Goal: Task Accomplishment & Management: Complete application form

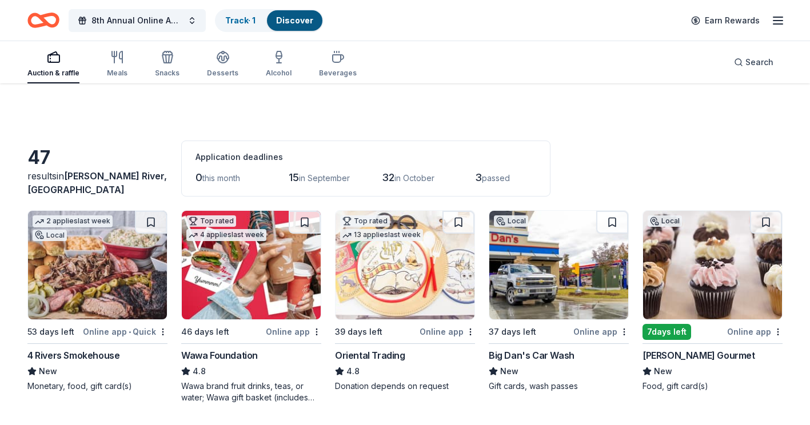
scroll to position [57, 0]
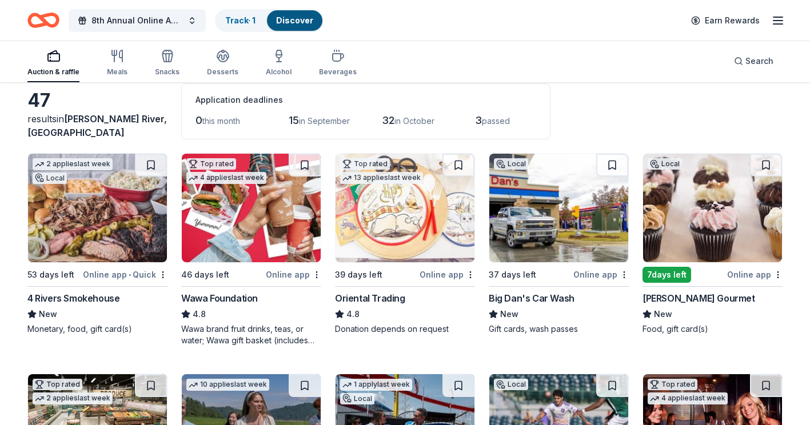
click at [381, 292] on div "Oriental Trading" at bounding box center [370, 298] width 70 height 14
click at [149, 166] on button at bounding box center [151, 165] width 32 height 23
click at [153, 169] on button at bounding box center [152, 165] width 30 height 23
click at [122, 208] on img at bounding box center [97, 208] width 139 height 109
click at [242, 199] on img at bounding box center [251, 208] width 139 height 109
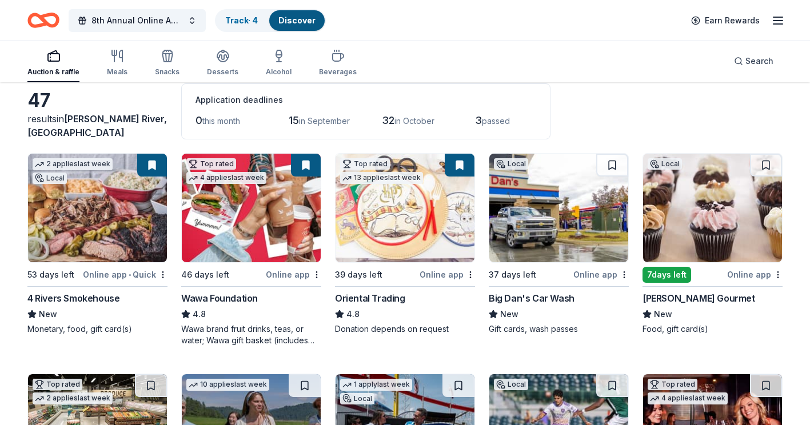
click at [543, 202] on img at bounding box center [558, 208] width 139 height 109
click at [766, 162] on button at bounding box center [766, 165] width 32 height 23
click at [766, 162] on div at bounding box center [766, 165] width 32 height 23
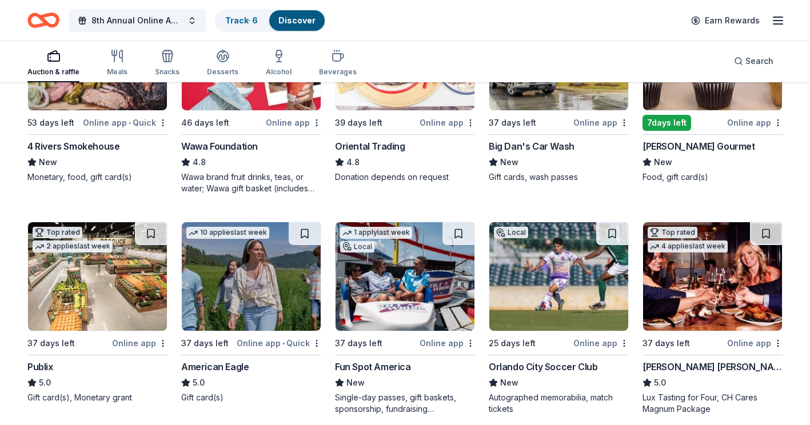
scroll to position [229, 0]
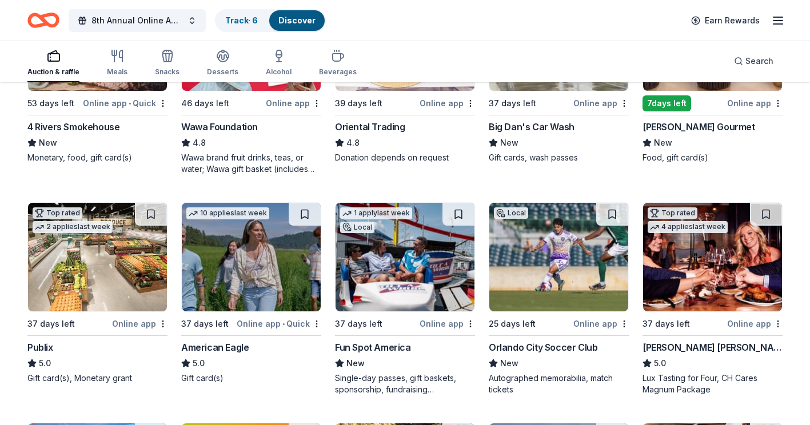
click at [90, 254] on img at bounding box center [97, 257] width 139 height 109
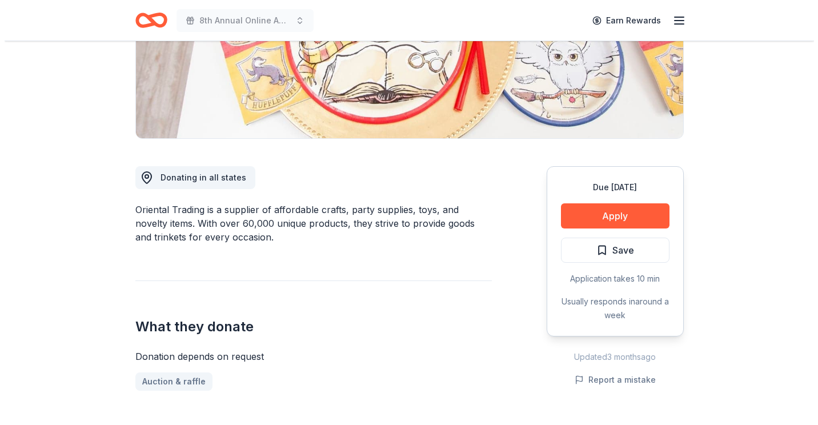
scroll to position [229, 0]
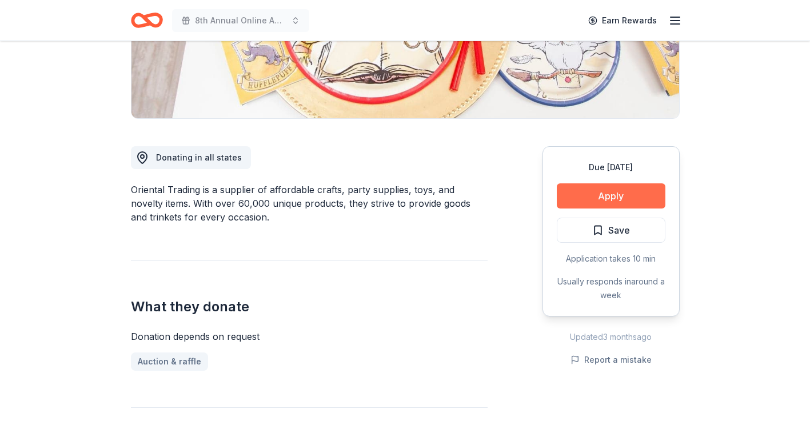
click at [613, 195] on button "Apply" at bounding box center [611, 195] width 109 height 25
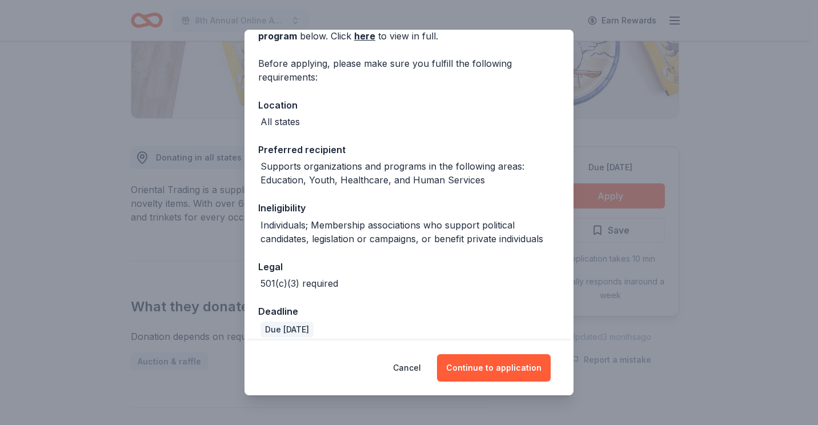
scroll to position [80, 0]
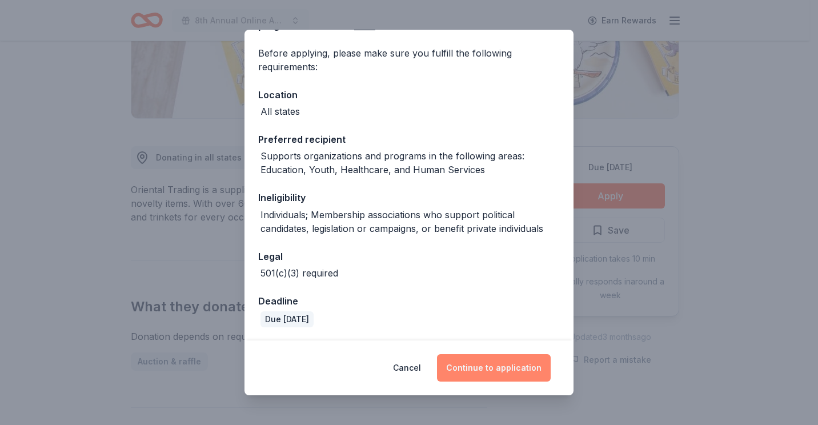
click at [508, 365] on button "Continue to application" at bounding box center [494, 367] width 114 height 27
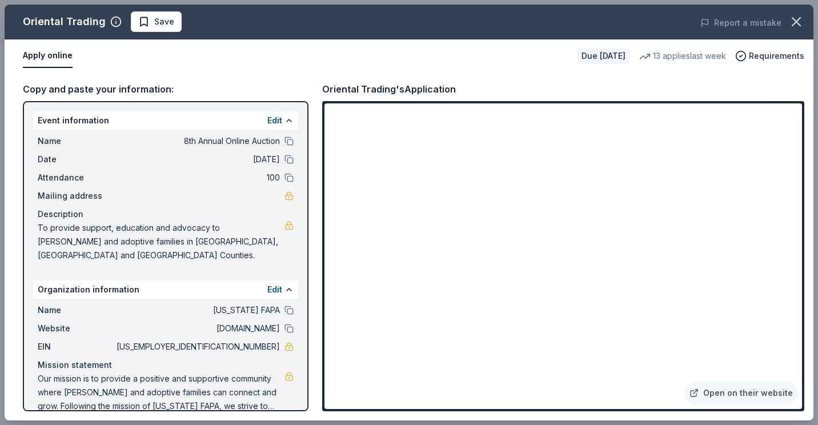
scroll to position [3, 0]
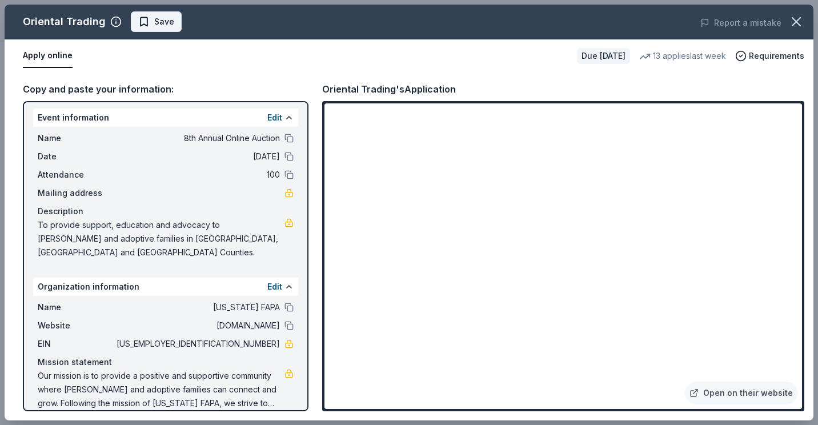
click at [161, 19] on span "Save" at bounding box center [164, 22] width 20 height 14
click at [181, 19] on body "8th Annual Online Auction Earn Rewards Due in 39 days Share Oriental Trading 4.…" at bounding box center [405, 212] width 810 height 425
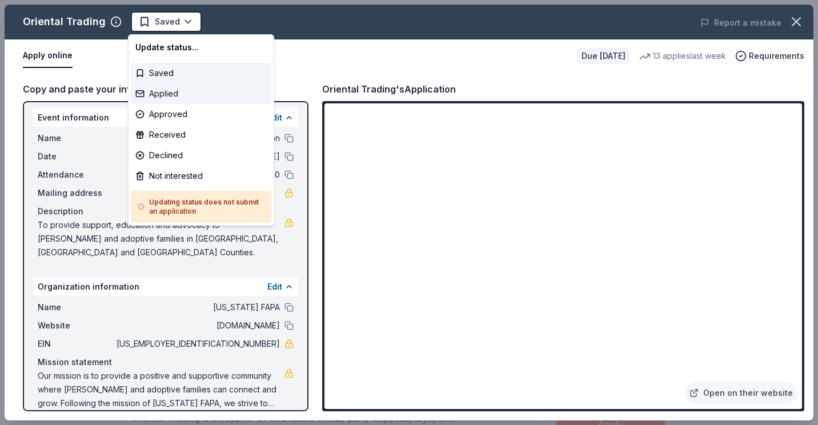
click at [163, 91] on div "Applied" at bounding box center [201, 93] width 141 height 21
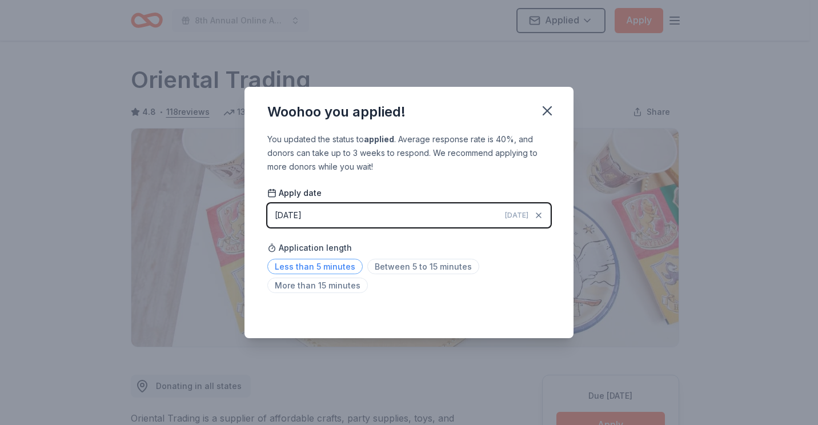
click at [318, 264] on span "Less than 5 minutes" at bounding box center [314, 266] width 95 height 15
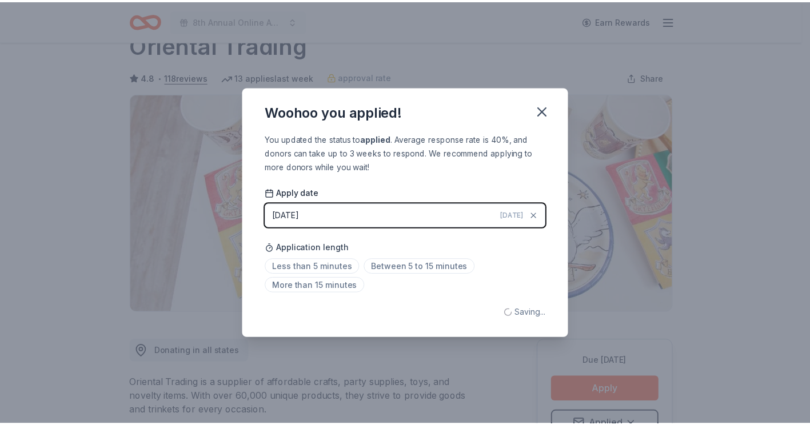
scroll to position [35, 0]
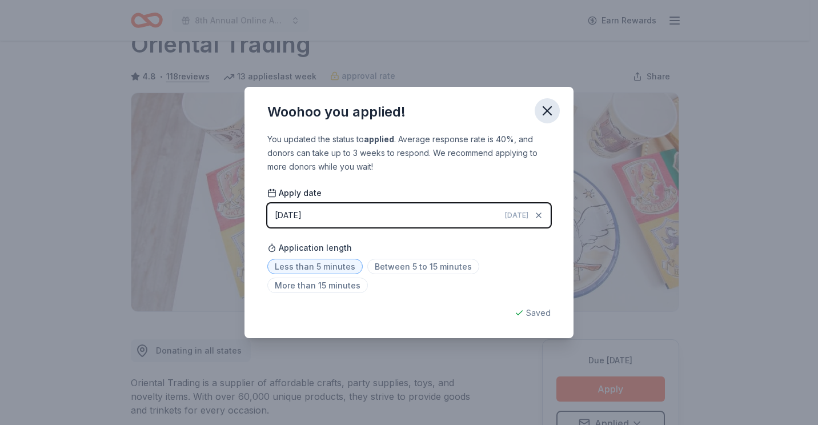
click at [553, 111] on icon "button" at bounding box center [547, 111] width 16 height 16
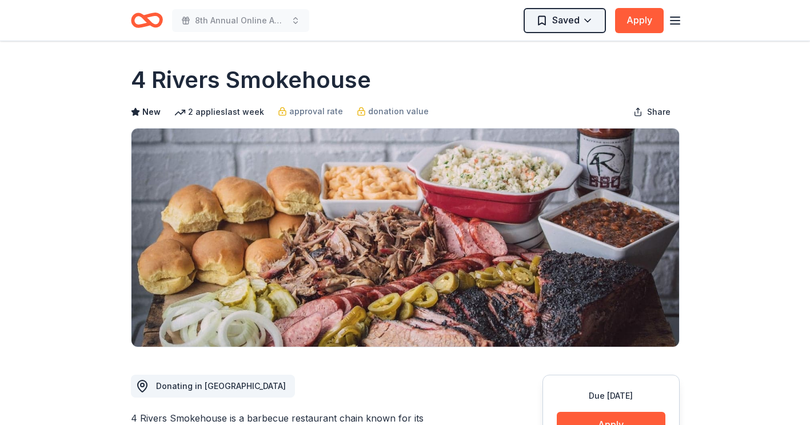
click at [599, 19] on html "8th Annual Online Auction Saved Apply Due in 53 days Share 4 Rivers Smokehouse …" at bounding box center [405, 212] width 810 height 425
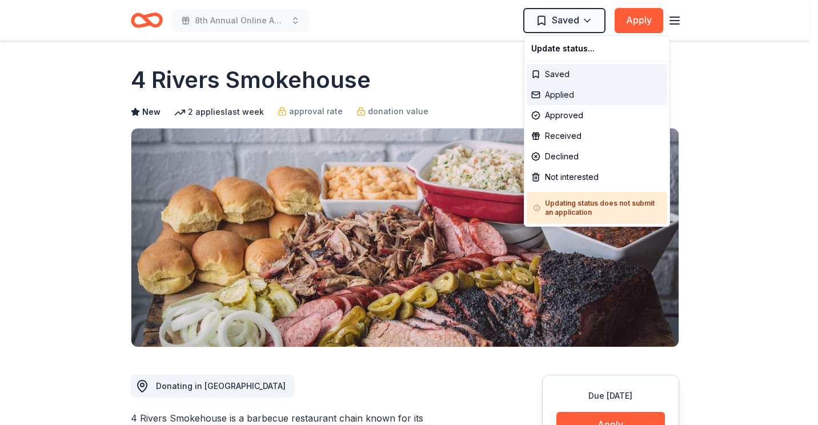
click at [562, 91] on div "Applied" at bounding box center [597, 95] width 141 height 21
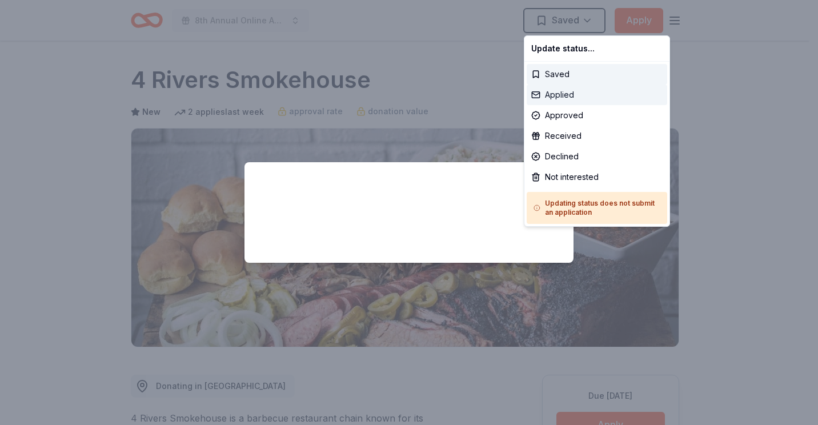
click at [547, 94] on div "Applied" at bounding box center [597, 95] width 141 height 21
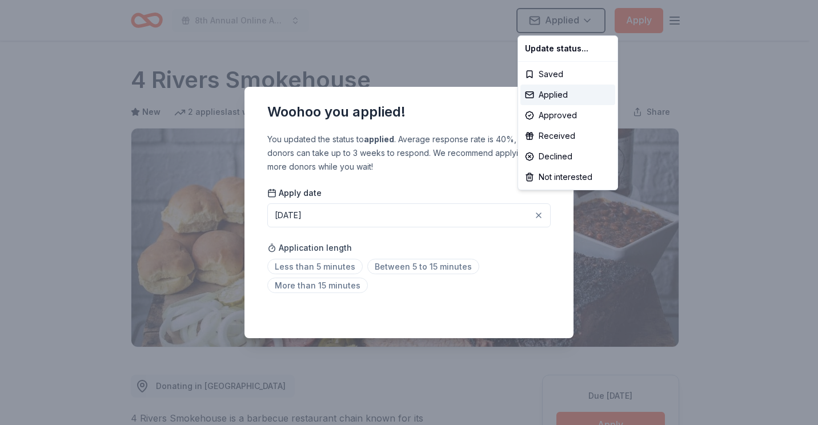
click at [331, 264] on html "8th Annual Online Auction Applied Apply Due in 53 days Share 4 Rivers Smokehous…" at bounding box center [409, 212] width 818 height 425
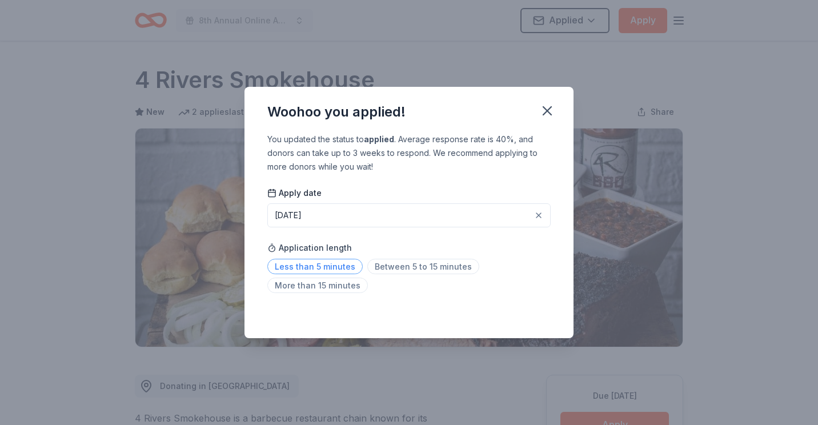
click at [328, 264] on span "Less than 5 minutes" at bounding box center [314, 266] width 95 height 15
click at [552, 109] on icon "button" at bounding box center [547, 111] width 16 height 16
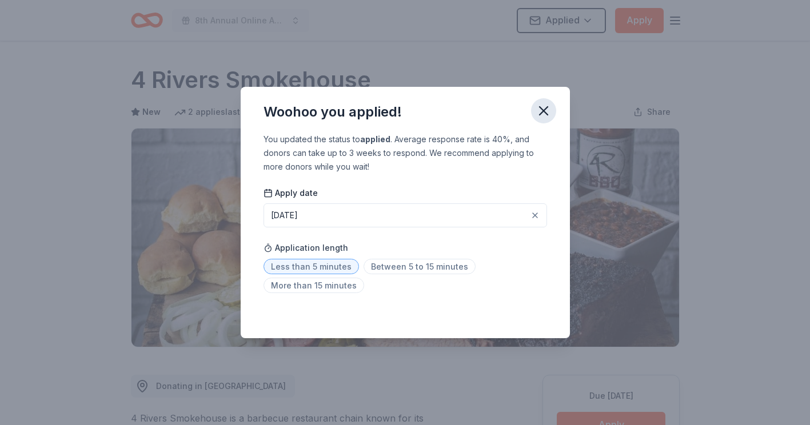
click at [552, 109] on button "button" at bounding box center [543, 110] width 25 height 25
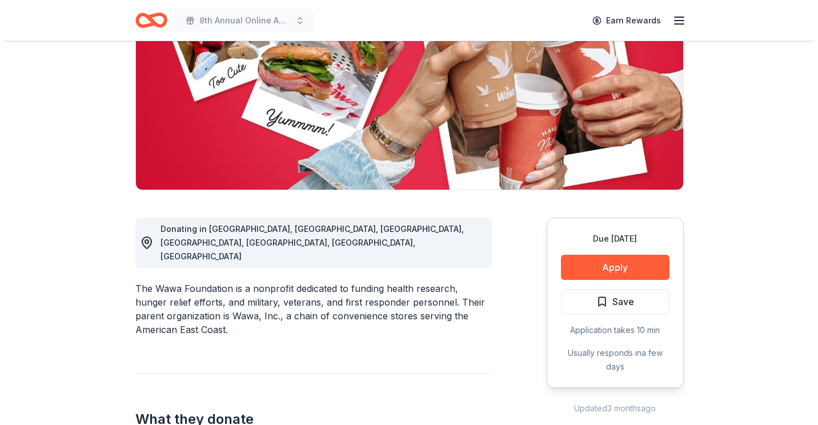
scroll to position [171, 0]
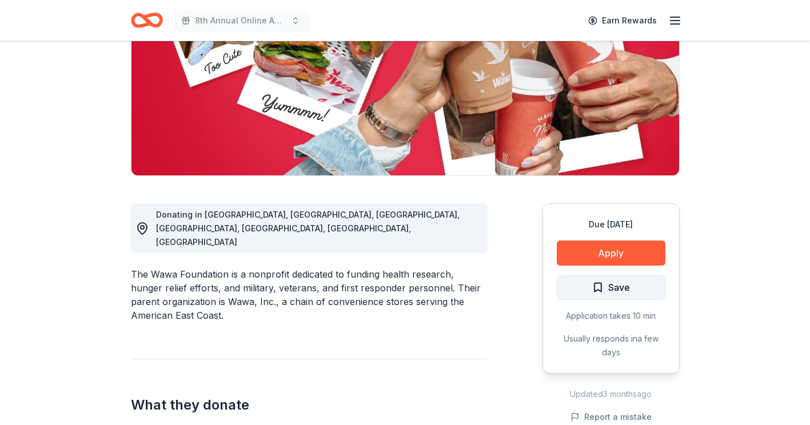
click at [601, 290] on span "Save" at bounding box center [611, 287] width 38 height 15
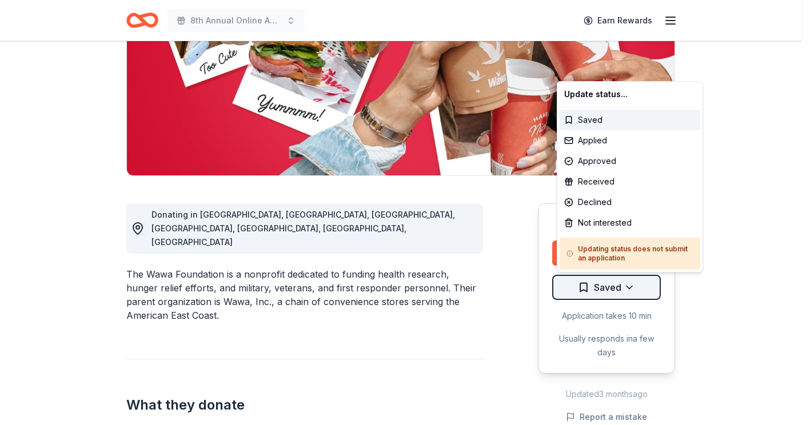
click at [642, 254] on html "8th Annual Online Auction Earn Rewards Due [DATE] Share Wawa Foundation 4.8 • 2…" at bounding box center [405, 41] width 810 height 425
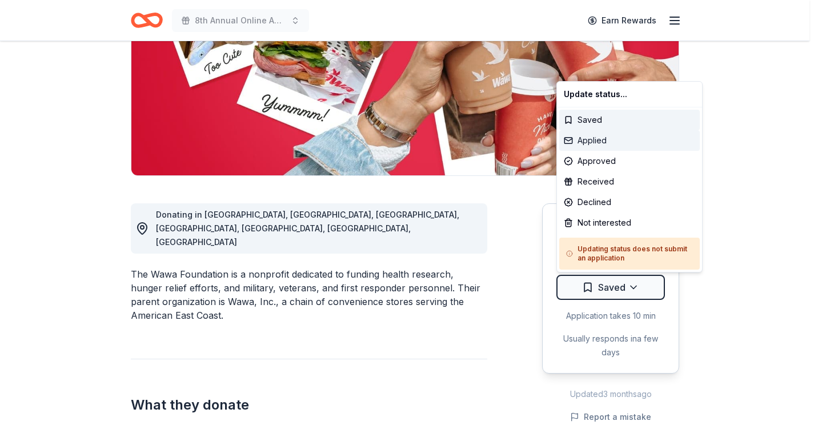
click at [599, 137] on div "Applied" at bounding box center [629, 140] width 141 height 21
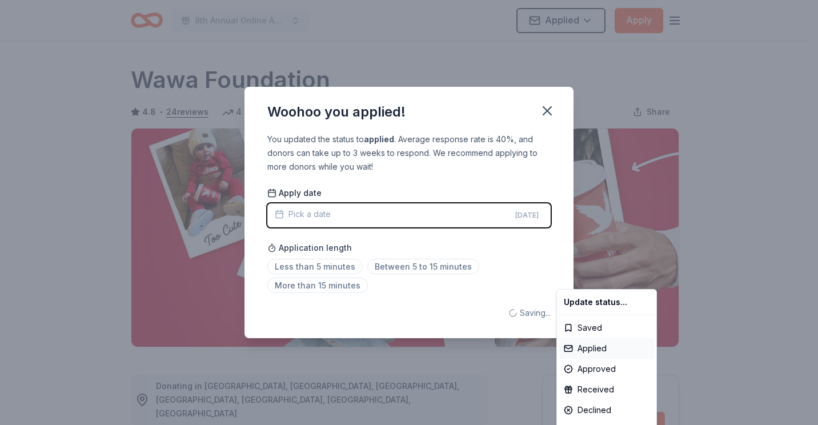
scroll to position [0, 0]
click at [328, 270] on html "8th Annual Online Auction Applied Apply Due [DATE] Share Wawa Foundation 4.8 • …" at bounding box center [409, 212] width 818 height 425
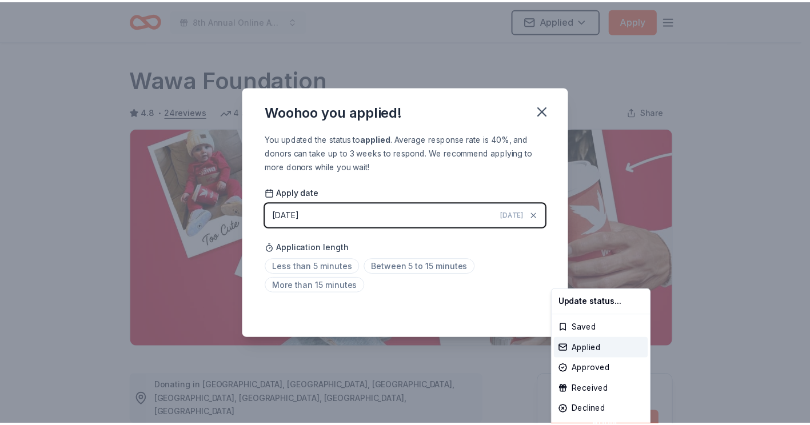
scroll to position [246, 0]
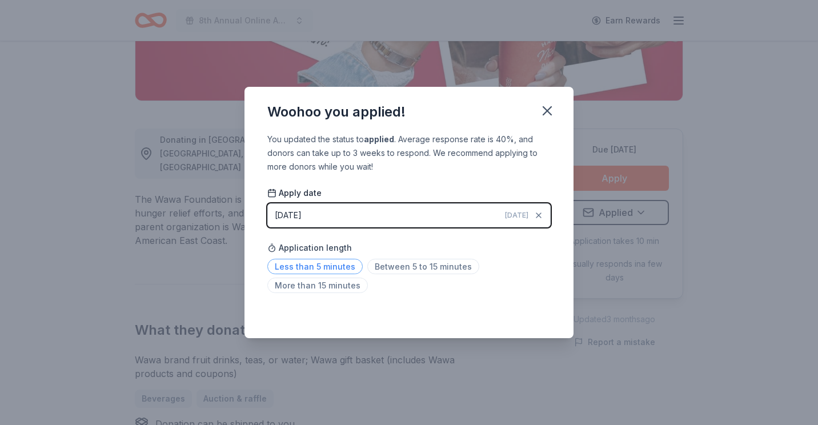
click at [327, 270] on span "Less than 5 minutes" at bounding box center [314, 266] width 95 height 15
click at [429, 265] on span "Between 5 to 15 minutes" at bounding box center [423, 266] width 112 height 15
click at [547, 107] on icon "button" at bounding box center [547, 111] width 16 height 16
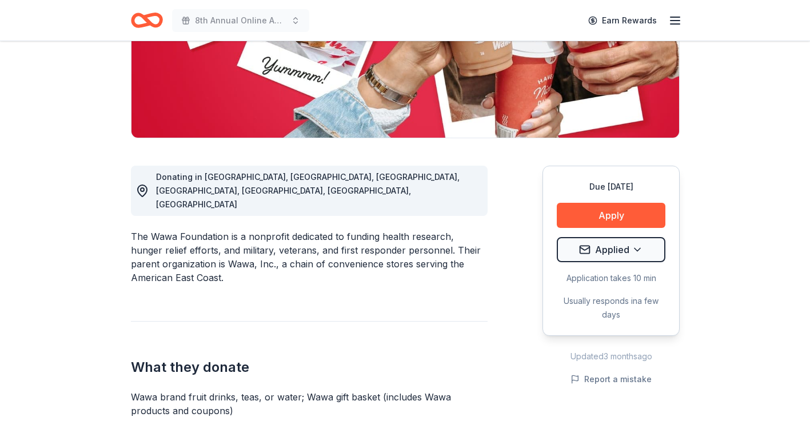
scroll to position [189, 0]
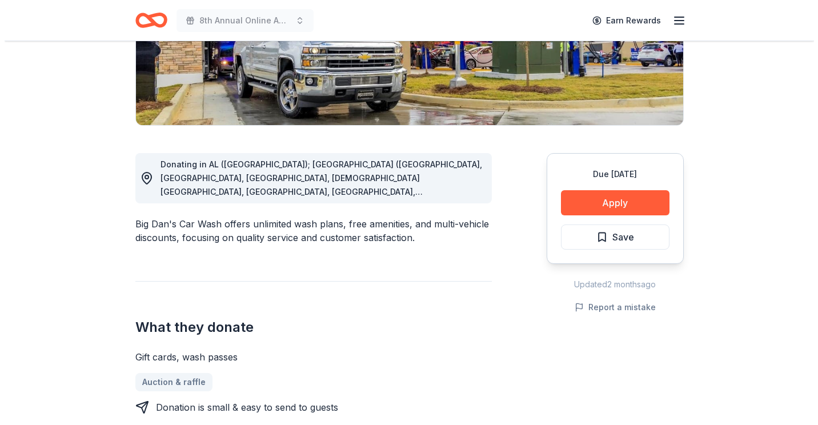
scroll to position [229, 0]
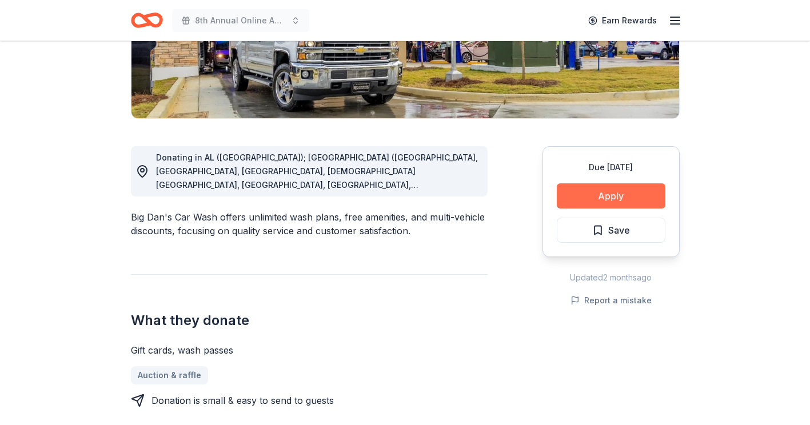
click at [604, 201] on button "Apply" at bounding box center [611, 195] width 109 height 25
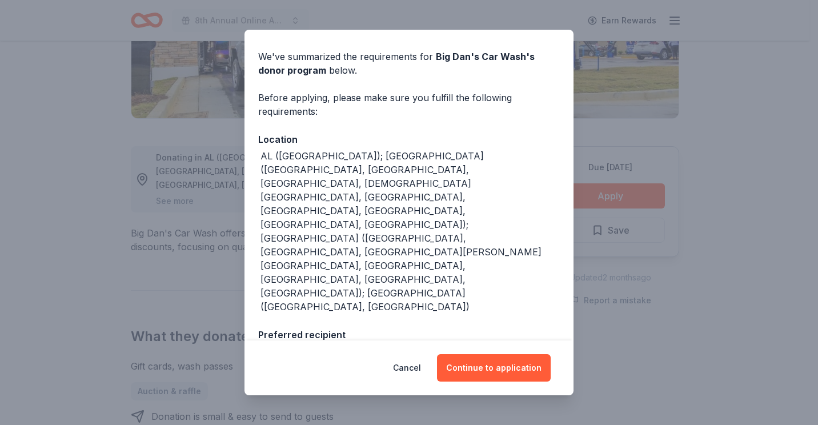
scroll to position [77, 0]
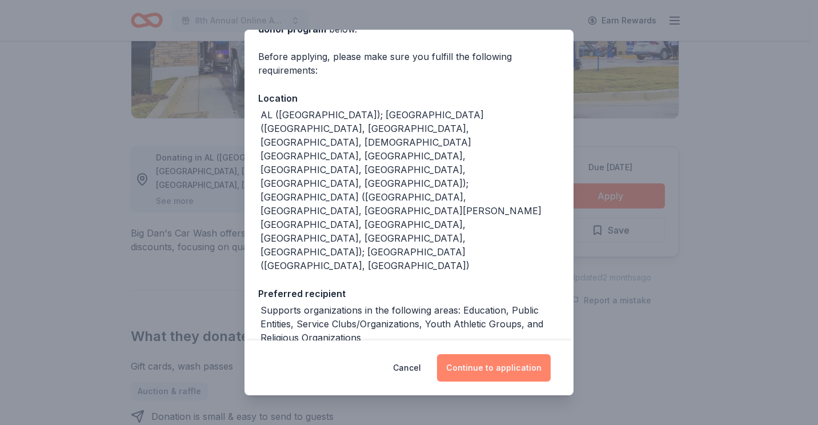
click at [486, 367] on button "Continue to application" at bounding box center [494, 367] width 114 height 27
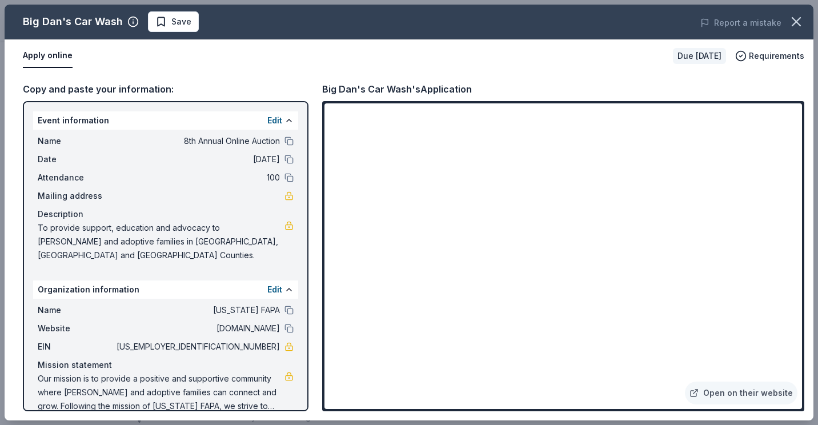
click at [182, 23] on span "Save" at bounding box center [181, 22] width 20 height 14
click at [202, 25] on body "8th Annual Online Auction Earn Rewards Due in 37 days Share Big Dan's Car Wash …" at bounding box center [405, 212] width 810 height 425
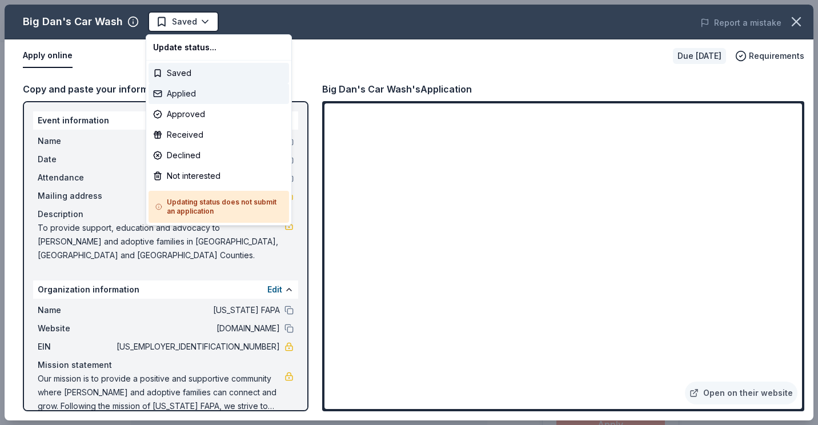
click at [191, 91] on div "Applied" at bounding box center [219, 93] width 141 height 21
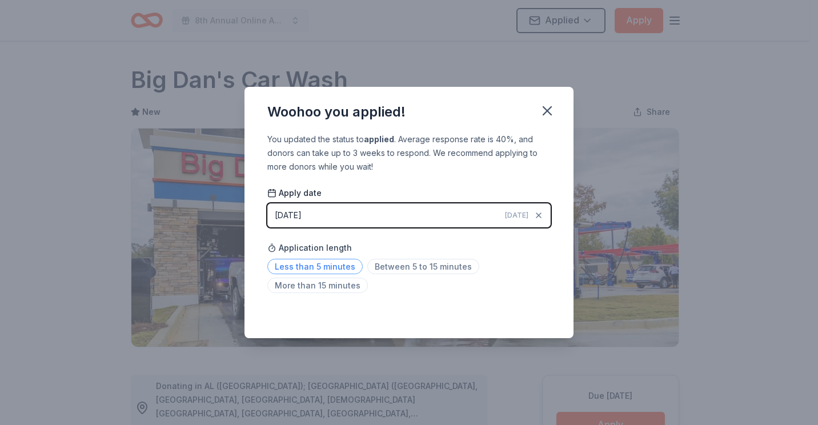
click at [291, 263] on span "Less than 5 minutes" at bounding box center [314, 266] width 95 height 15
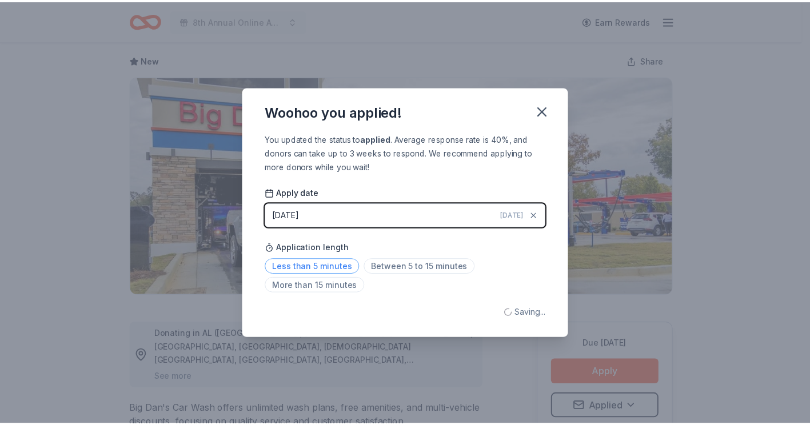
scroll to position [78, 0]
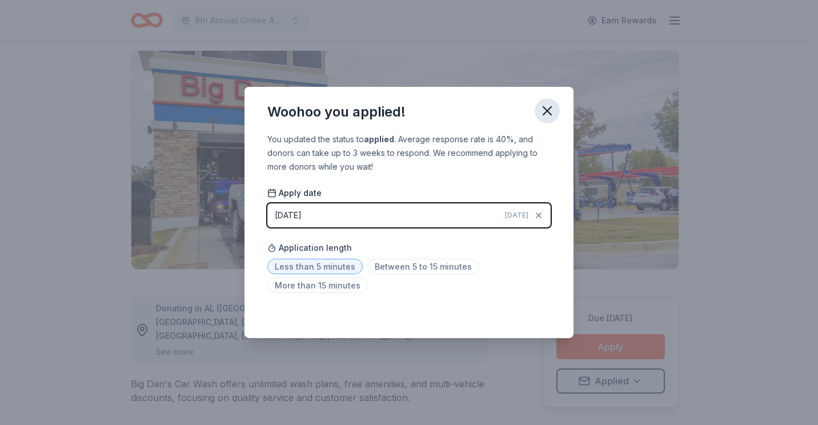
click at [549, 105] on icon "button" at bounding box center [547, 111] width 16 height 16
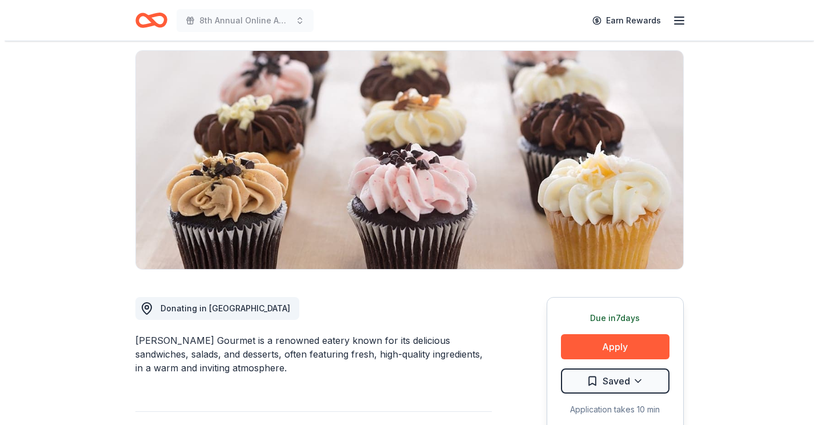
scroll to position [114, 0]
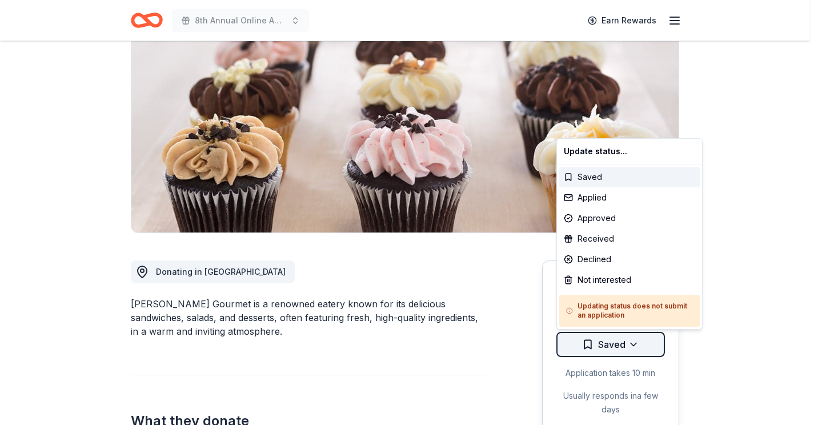
click at [630, 311] on html "8th Annual Online Auction Earn Rewards Due in 7 days Share Wright's Gourmet New…" at bounding box center [409, 98] width 818 height 425
click at [599, 197] on div "Applied" at bounding box center [629, 197] width 141 height 21
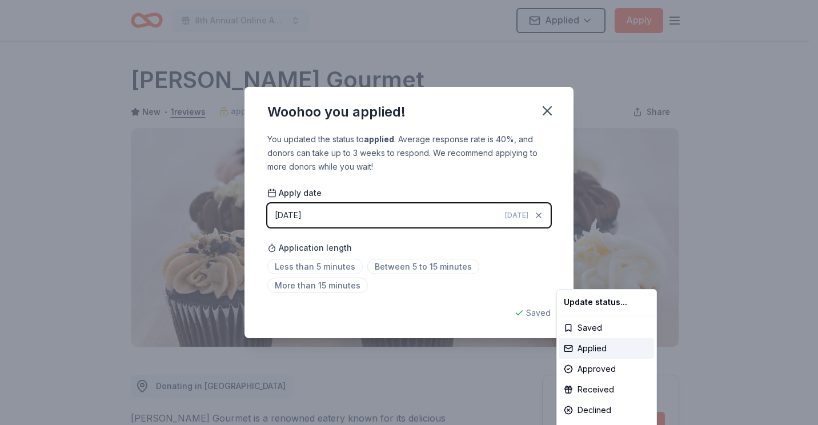
click at [392, 213] on html "8th Annual Online Auction Applied Apply Due in 7 days Share Wright's Gourmet Ne…" at bounding box center [409, 212] width 818 height 425
click at [392, 213] on button "08/26/2025 Today" at bounding box center [408, 215] width 283 height 24
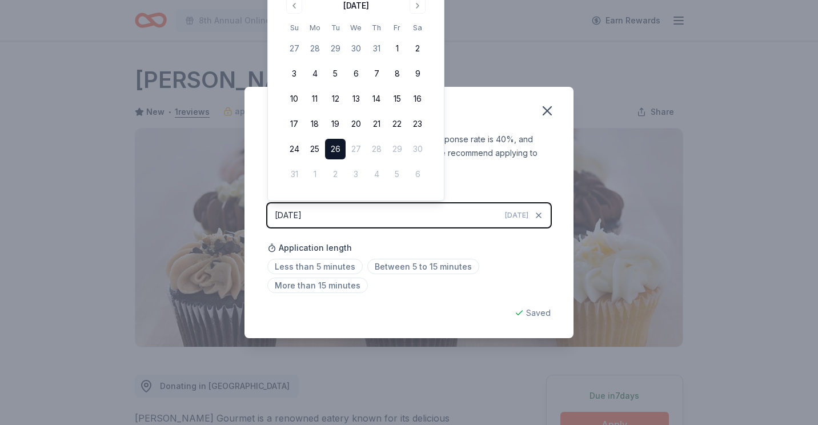
scroll to position [246, 0]
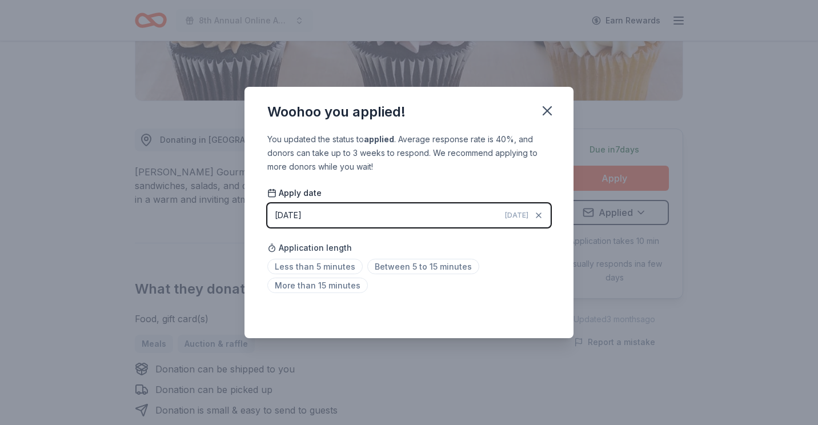
click at [336, 220] on button "08/26/2025 Today" at bounding box center [408, 215] width 283 height 24
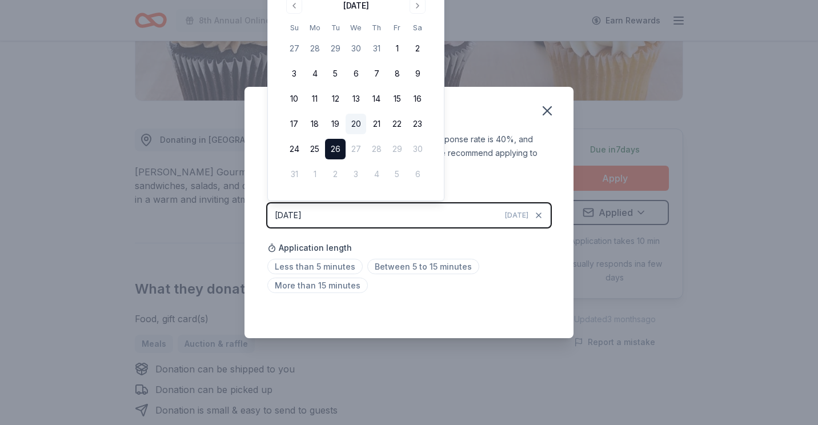
click at [357, 121] on button "20" at bounding box center [356, 124] width 21 height 21
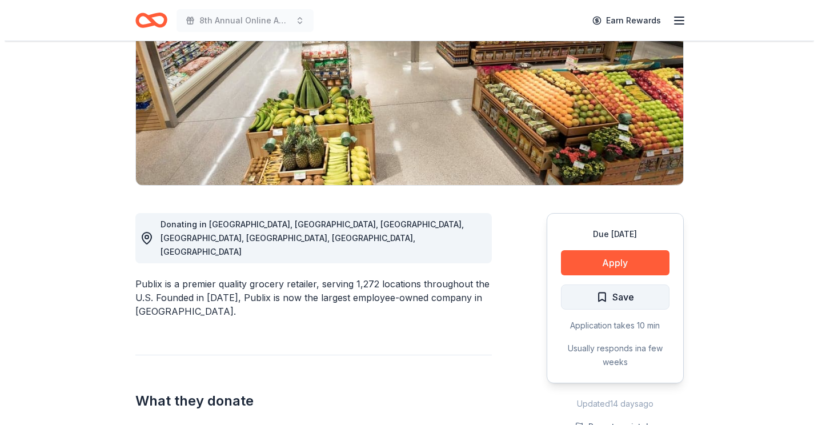
scroll to position [171, 0]
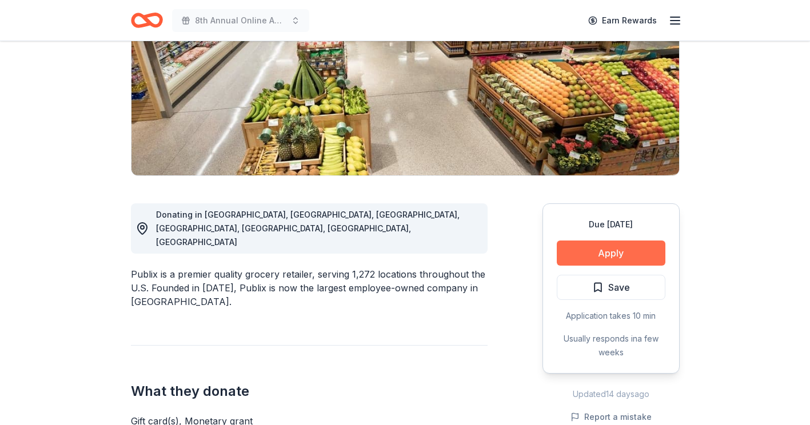
click at [610, 248] on button "Apply" at bounding box center [611, 253] width 109 height 25
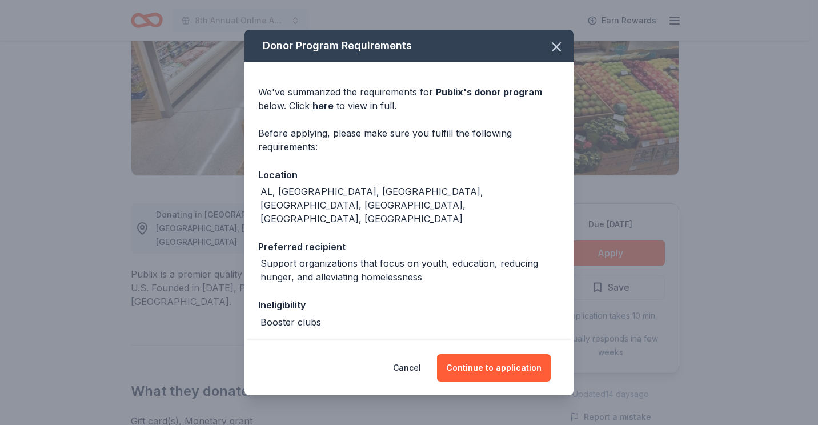
scroll to position [66, 0]
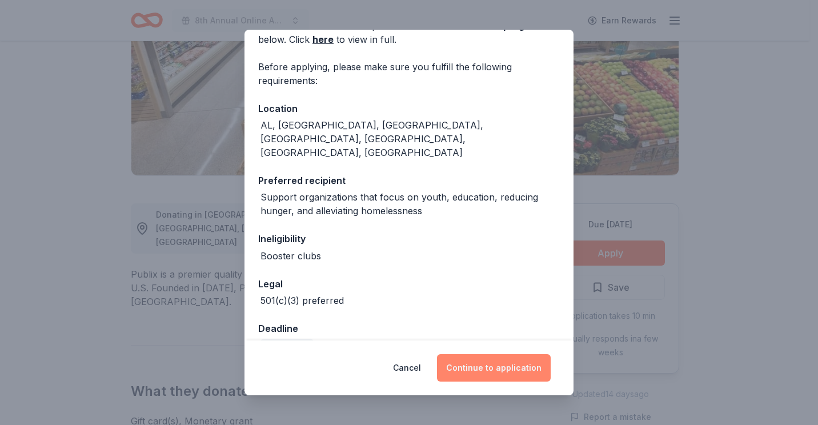
click at [504, 371] on button "Continue to application" at bounding box center [494, 367] width 114 height 27
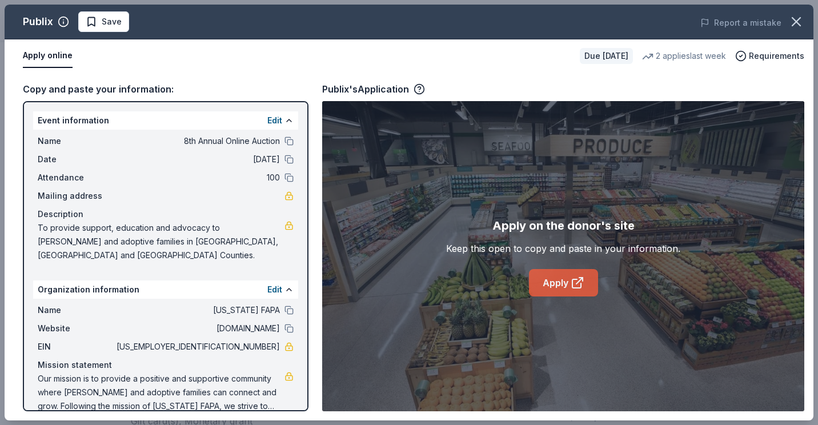
click at [561, 279] on link "Apply" at bounding box center [563, 282] width 69 height 27
